Goal: Task Accomplishment & Management: Complete application form

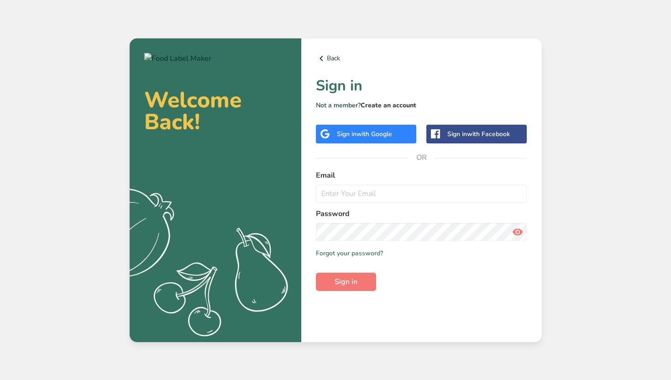
click at [329, 106] on link "Create an account" at bounding box center [389, 105] width 56 height 9
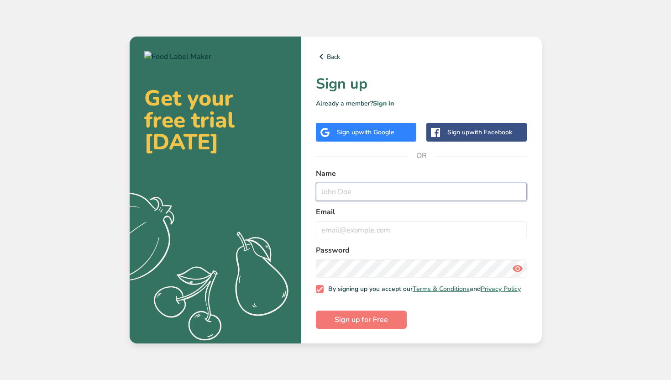
click at [329, 185] on input "text" at bounding box center [421, 192] width 211 height 18
type input "[PERSON_NAME]"
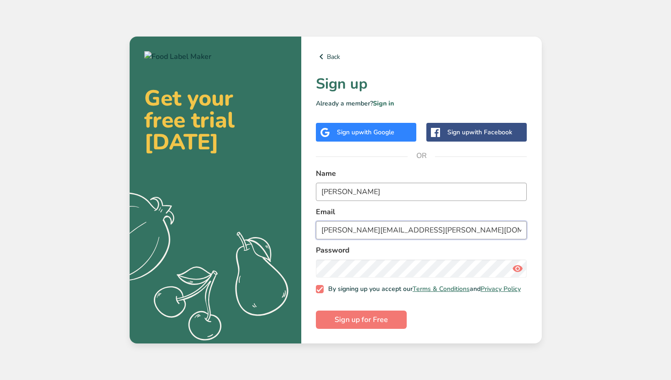
type input "[PERSON_NAME][EMAIL_ADDRESS][PERSON_NAME][DOMAIN_NAME]"
click at [329, 329] on button "Sign up for Free" at bounding box center [361, 320] width 91 height 18
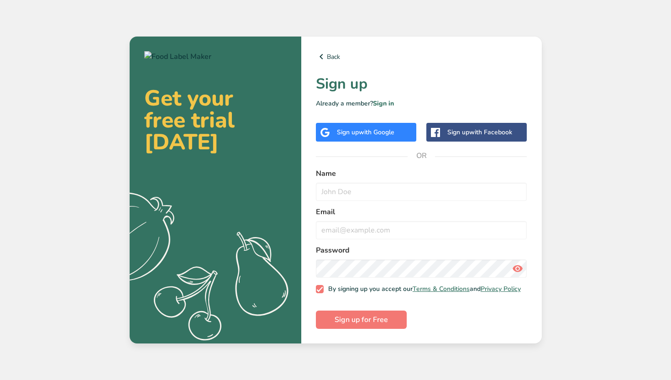
click at [217, 1] on div "Get your free trial [DATE] .a{fill:#f5f3ed;} Back Sign up Already a member? Sig…" at bounding box center [335, 190] width 671 height 380
click at [385, 99] on link "Sign in" at bounding box center [383, 103] width 21 height 9
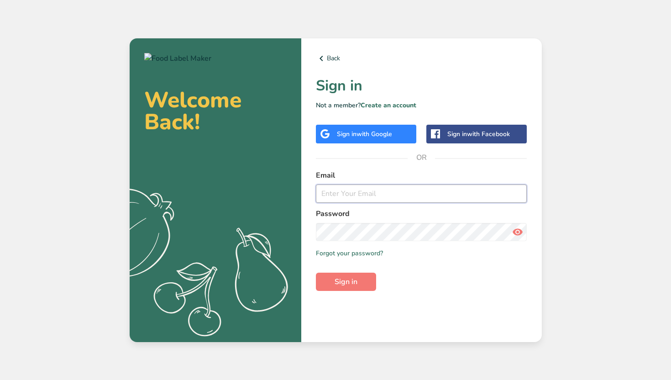
click at [341, 197] on input "email" at bounding box center [421, 194] width 211 height 18
click at [330, 60] on link "Back" at bounding box center [421, 58] width 211 height 11
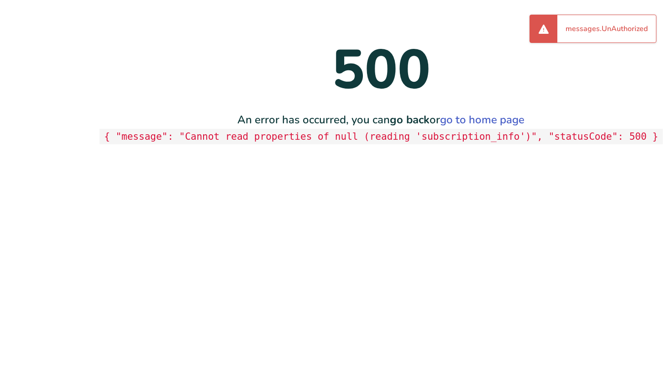
drag, startPoint x: 328, startPoint y: 22, endPoint x: 468, endPoint y: 170, distance: 203.5
click at [468, 170] on main "500 An error has occurred, you can go back or go to home page { "message": "Can…" at bounding box center [335, 190] width 671 height 380
copy div "500 An error has occurred, you can go back or go to home page { "message": "Can…"
